Goal: Find specific page/section: Find specific page/section

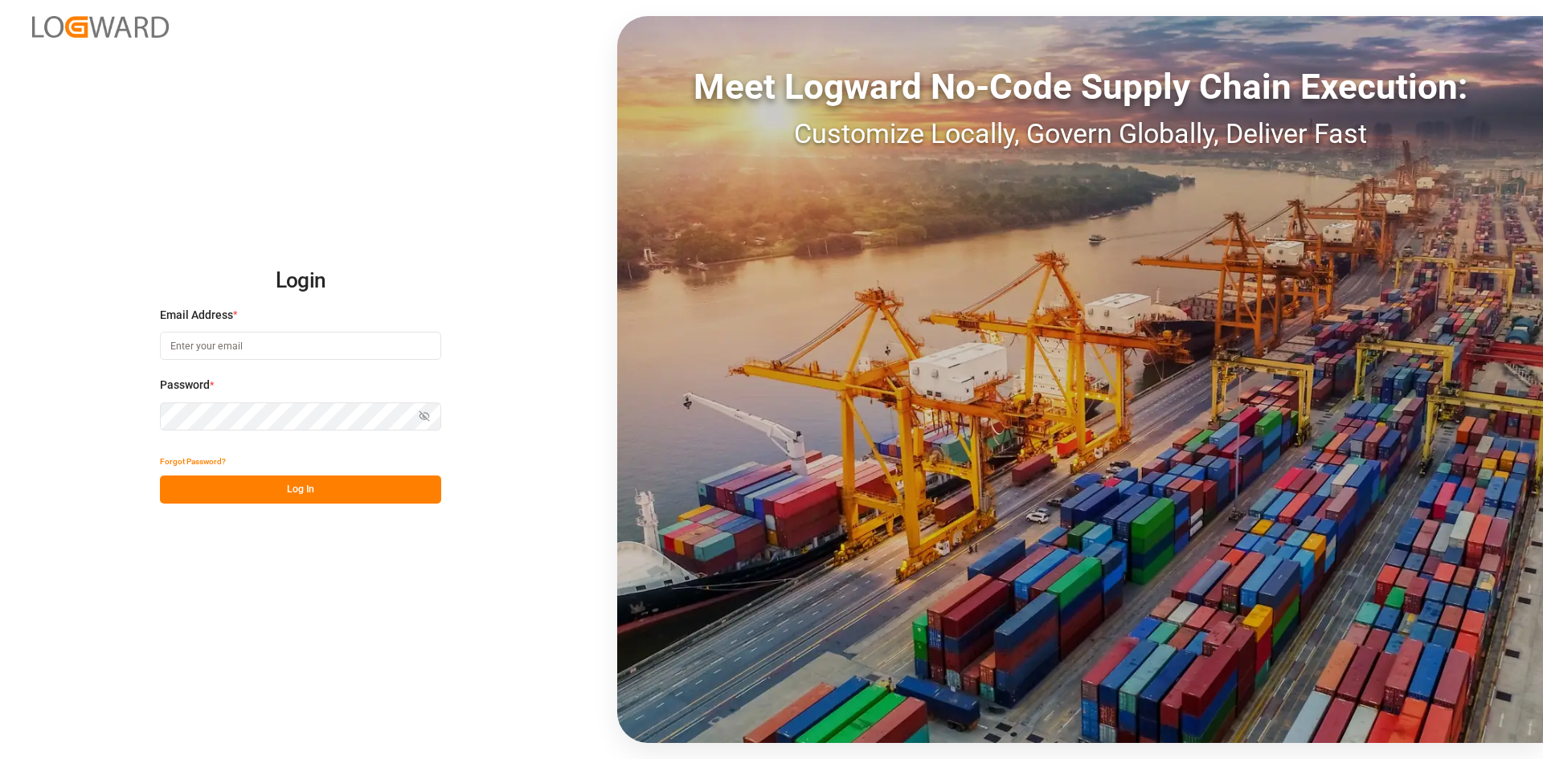
type input "[PERSON_NAME][EMAIL_ADDRESS][PERSON_NAME][DOMAIN_NAME]"
click at [293, 485] on button "Log In" at bounding box center [300, 490] width 281 height 28
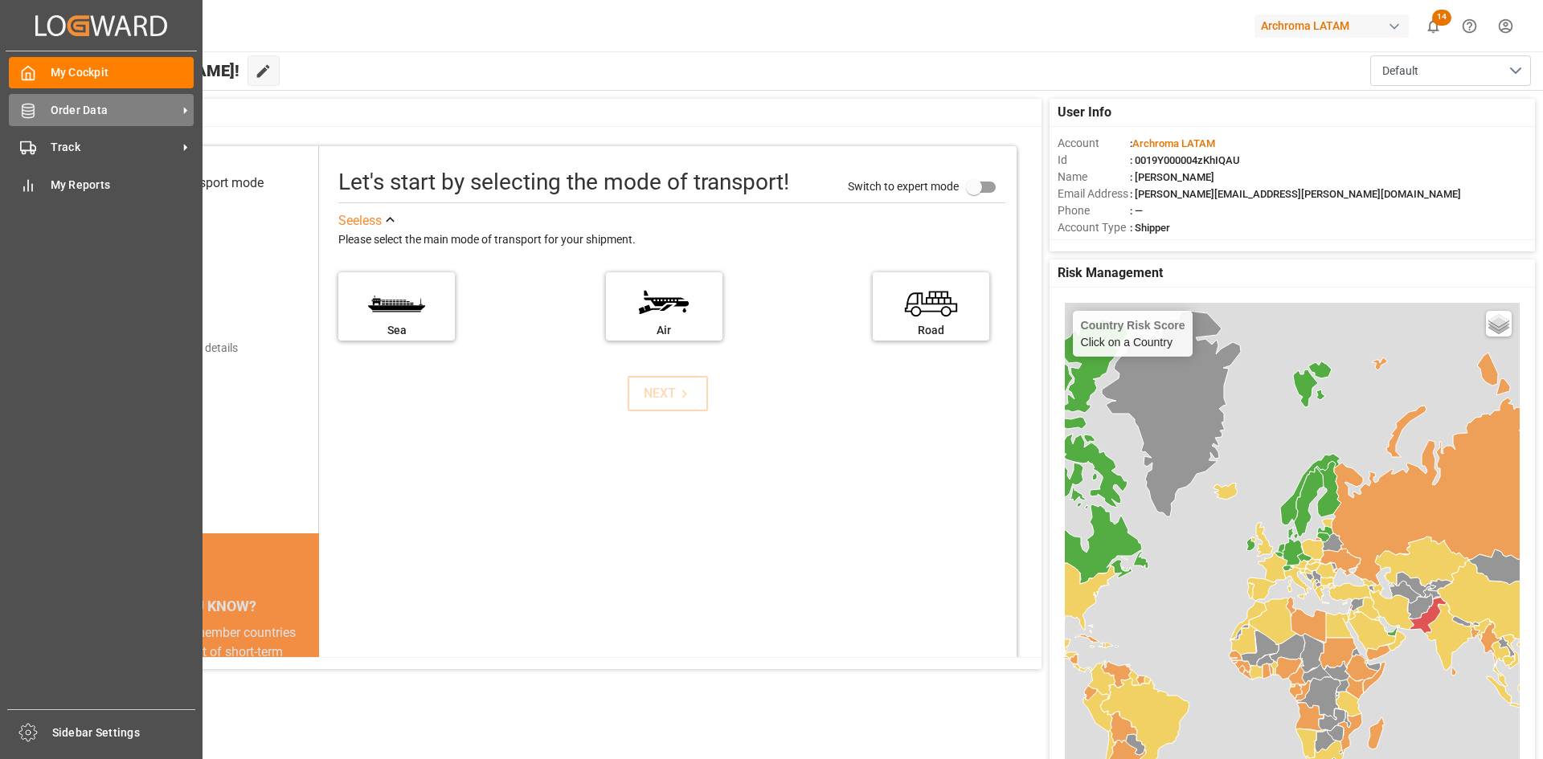
click at [131, 125] on div "Order Data Order Data" at bounding box center [101, 109] width 185 height 31
click at [59, 119] on div "Order Data Order Data" at bounding box center [101, 109] width 185 height 31
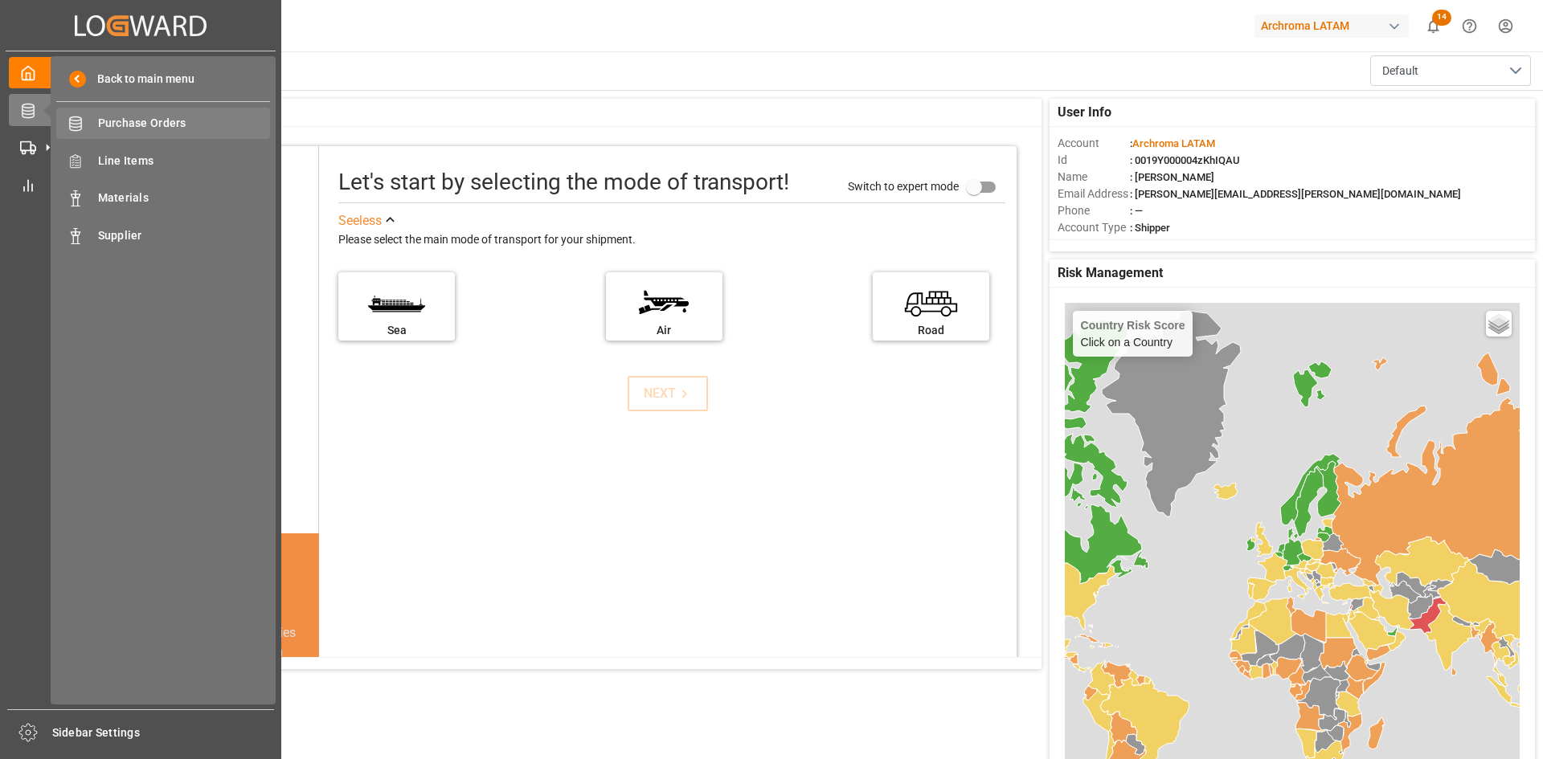
click at [176, 131] on span "Purchase Orders" at bounding box center [184, 123] width 173 height 17
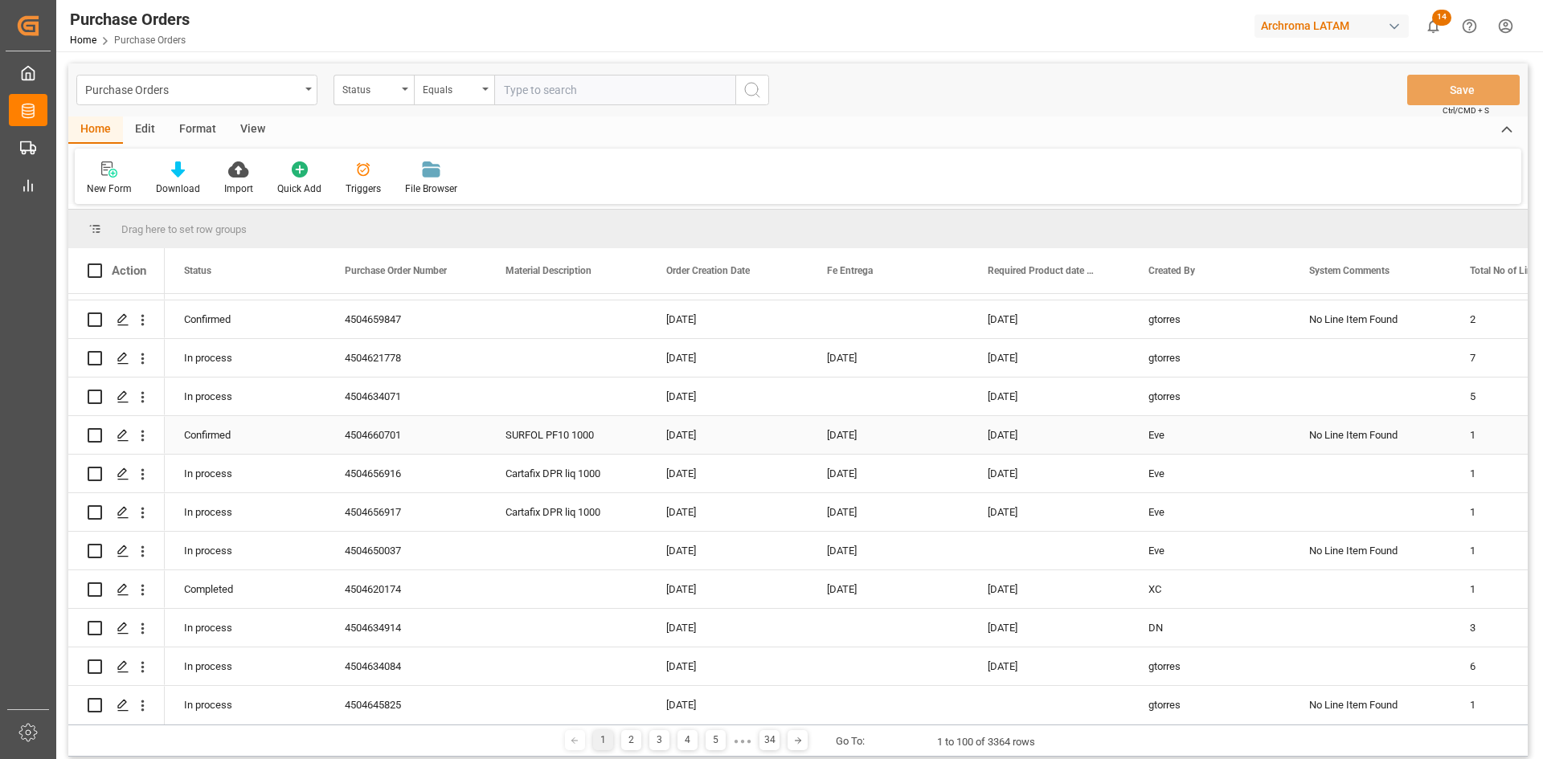
scroll to position [482, 0]
